Goal: Navigation & Orientation: Find specific page/section

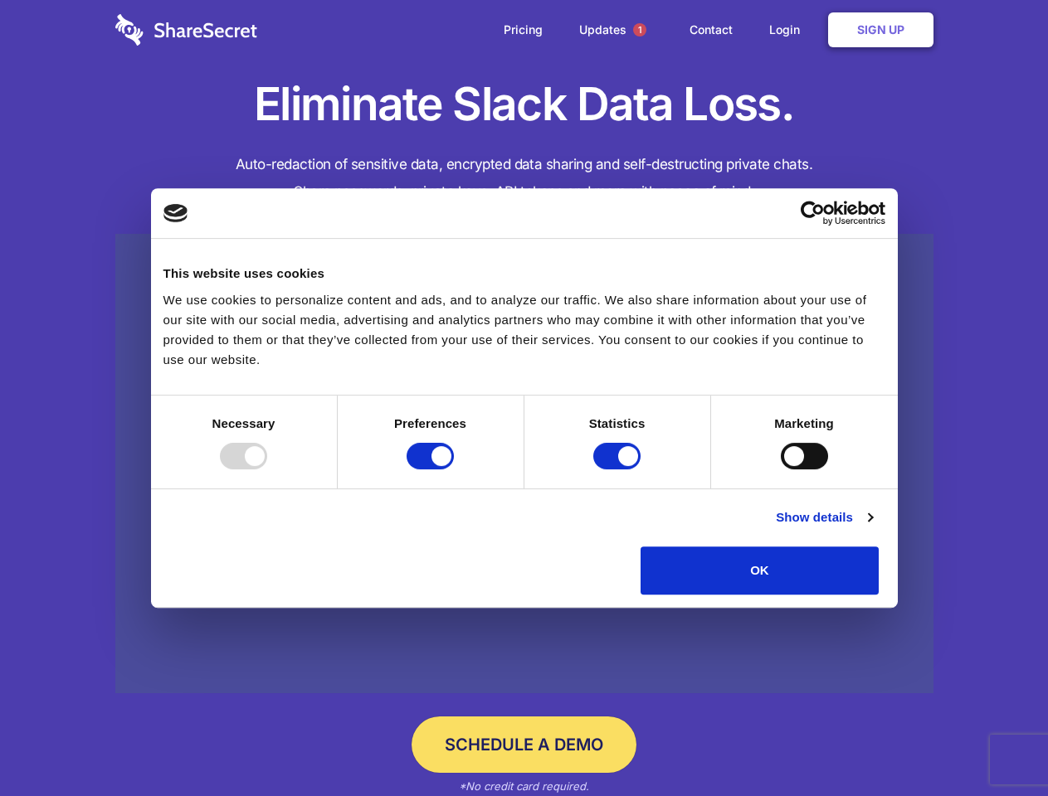
click at [267, 470] on div at bounding box center [243, 456] width 47 height 27
click at [454, 470] on input "Preferences" at bounding box center [430, 456] width 47 height 27
checkbox input "false"
click at [619, 470] on input "Statistics" at bounding box center [616, 456] width 47 height 27
checkbox input "false"
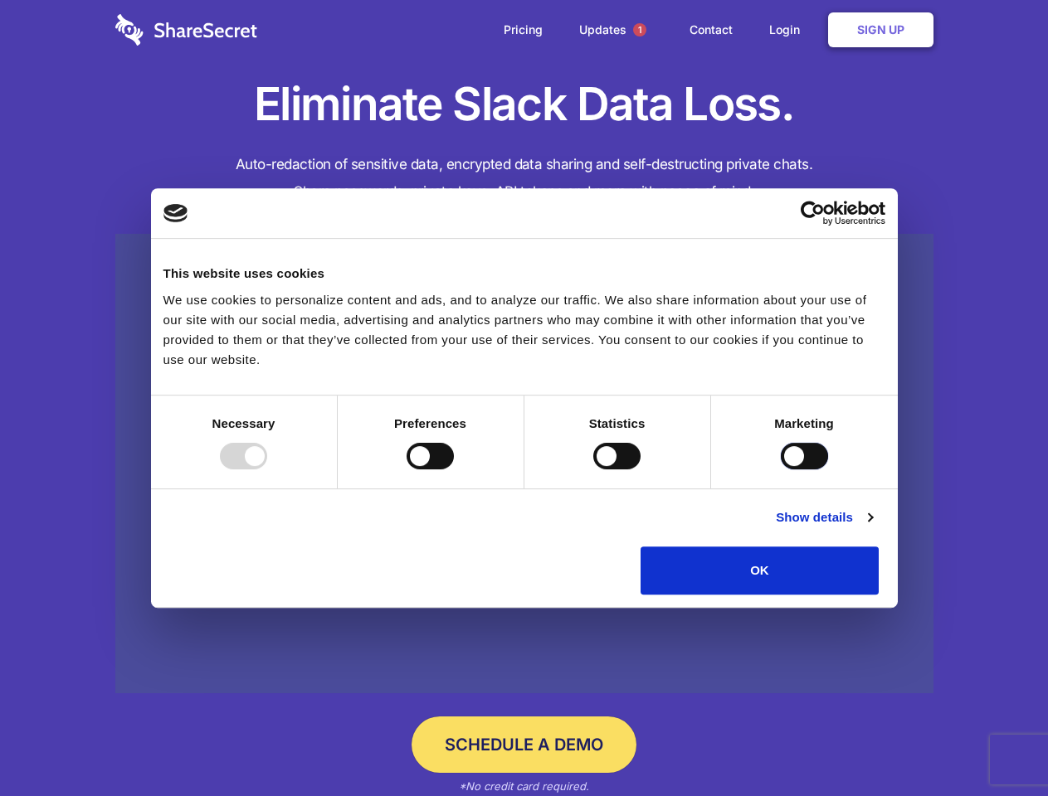
click at [781, 470] on input "Marketing" at bounding box center [804, 456] width 47 height 27
checkbox input "true"
click at [872, 528] on link "Show details" at bounding box center [824, 518] width 96 height 20
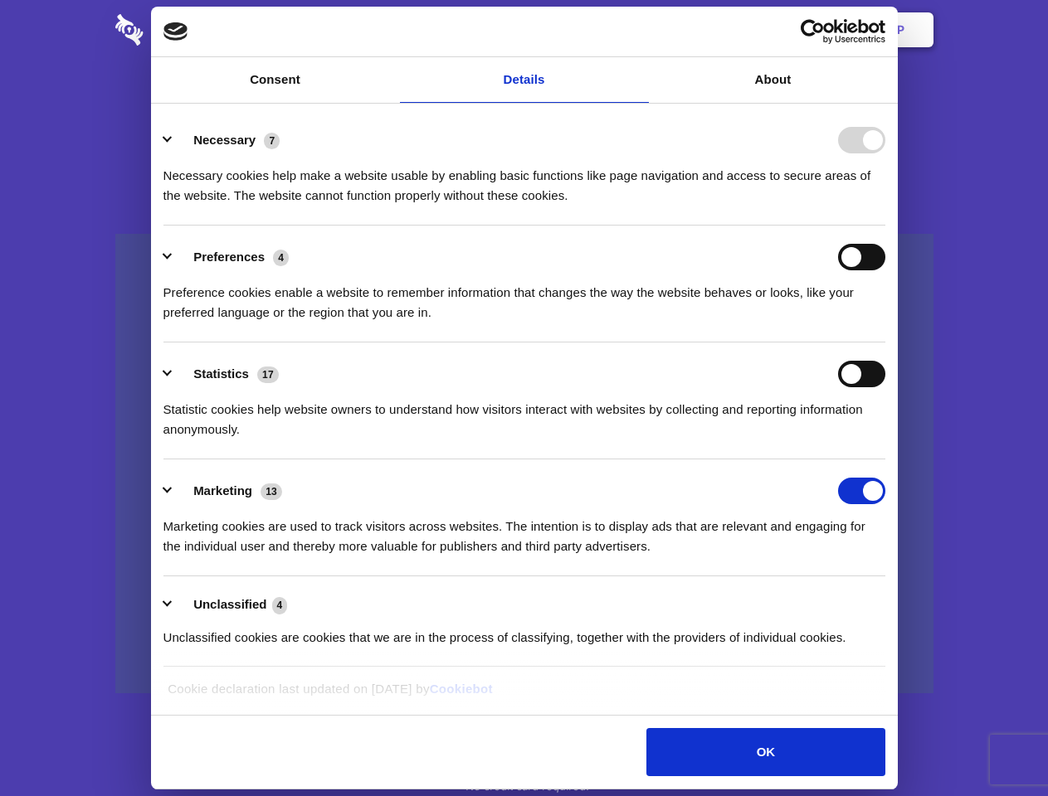
click at [893, 601] on ul "Necessary 7 Necessary cookies help make a website usable by enabling basic func…" at bounding box center [524, 388] width 738 height 559
click at [639, 30] on span "1" at bounding box center [639, 29] width 13 height 13
